Goal: Task Accomplishment & Management: Complete application form

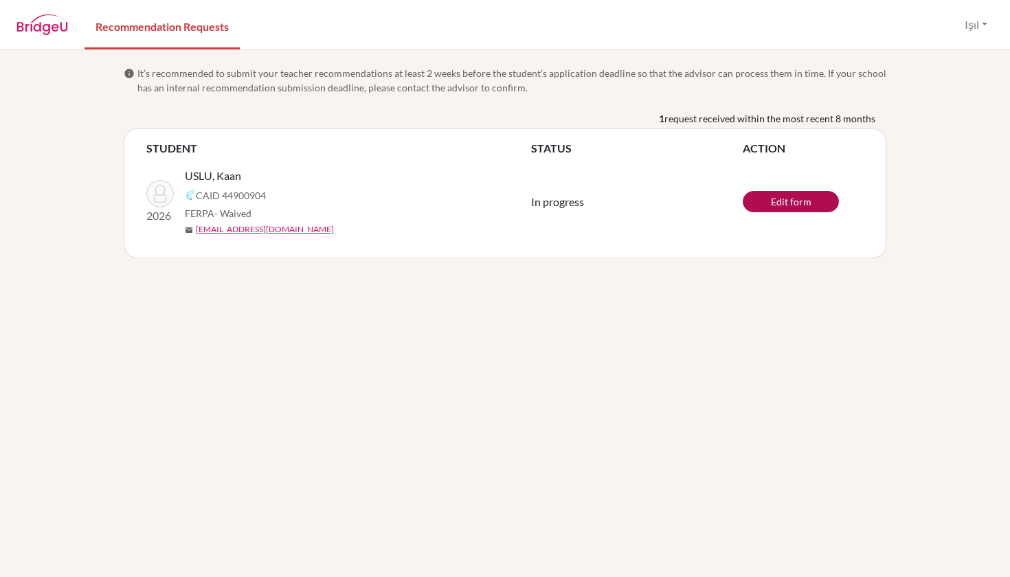
click at [790, 203] on link "Edit form" at bounding box center [791, 201] width 96 height 21
click at [982, 24] on button "Işıl" at bounding box center [975, 25] width 35 height 26
click at [928, 92] on button "Log out" at bounding box center [952, 90] width 109 height 22
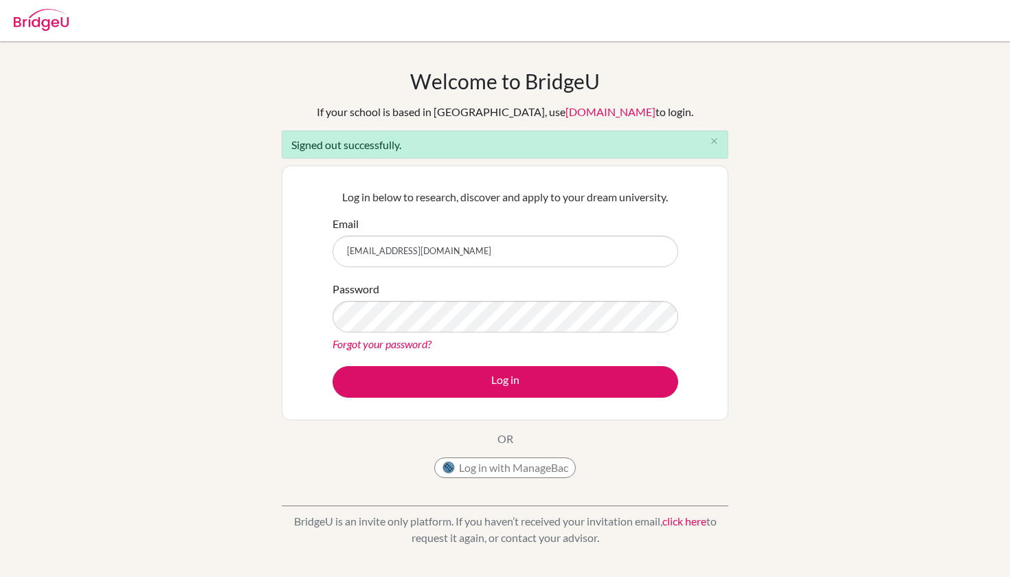
type input "icirakoglu@tedankara.k12.tr"
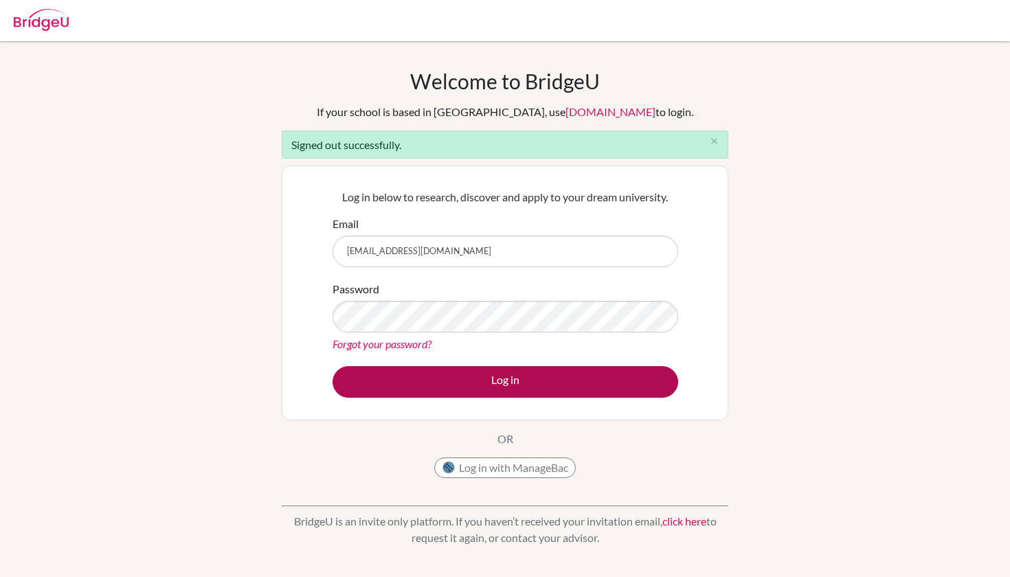
click at [394, 371] on button "Log in" at bounding box center [505, 382] width 346 height 32
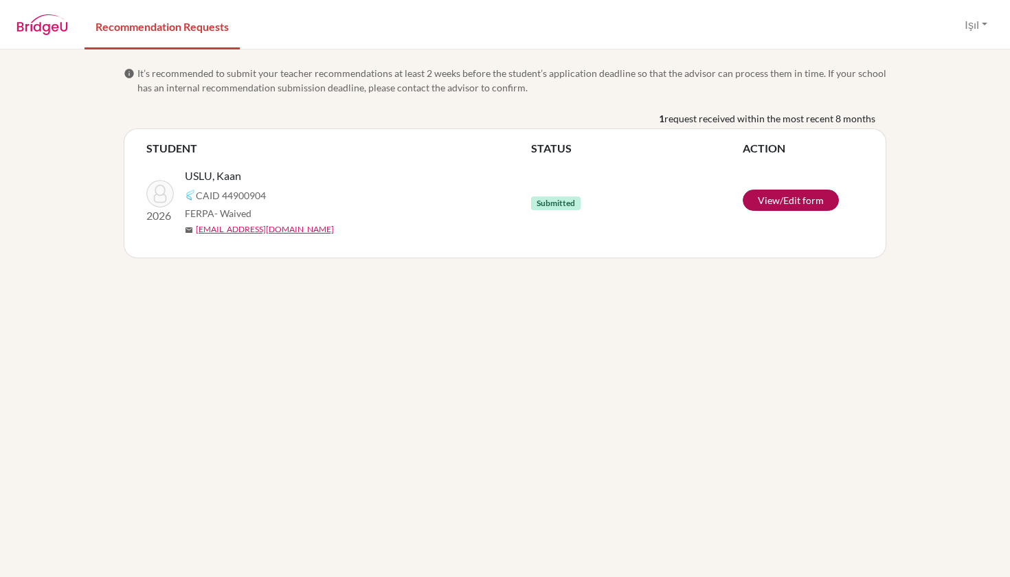
click at [789, 200] on link "View/Edit form" at bounding box center [791, 200] width 96 height 21
click at [979, 13] on button "Işıl" at bounding box center [975, 25] width 35 height 26
click at [940, 91] on button "Log out" at bounding box center [952, 90] width 109 height 22
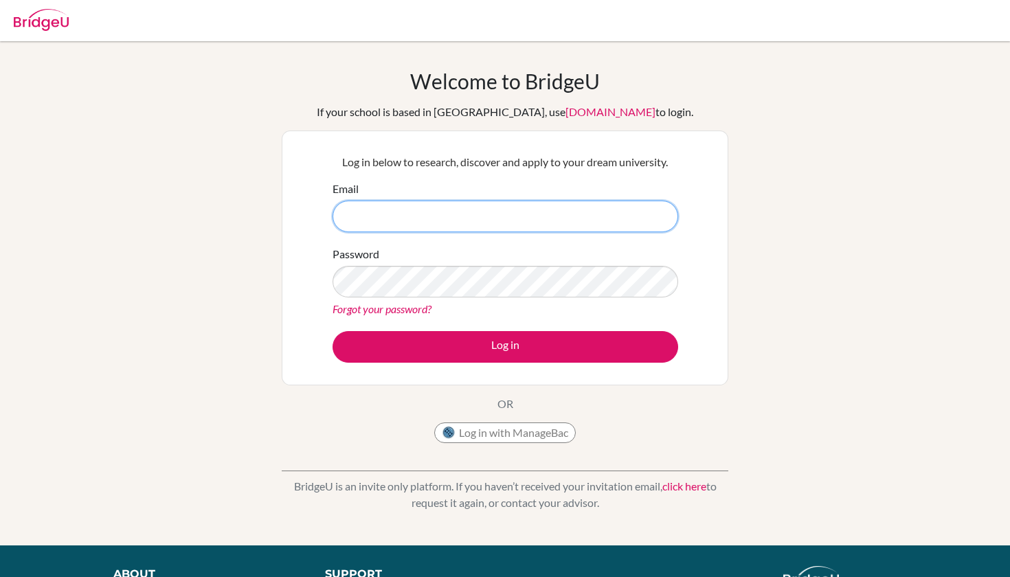
type input "[EMAIL_ADDRESS][DOMAIN_NAME]"
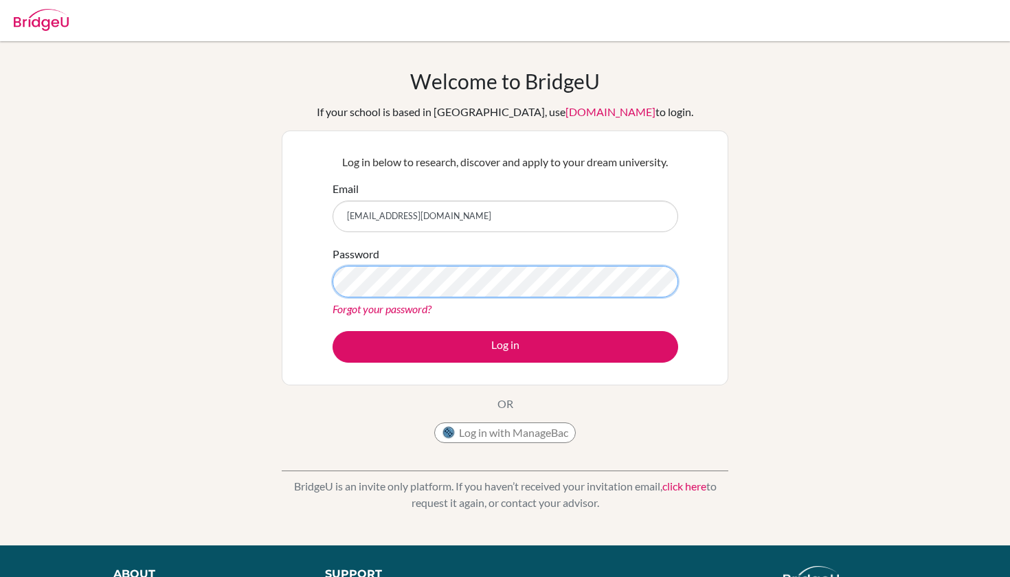
click at [505, 346] on button "Log in" at bounding box center [505, 347] width 346 height 32
